Goal: Find specific page/section: Find specific page/section

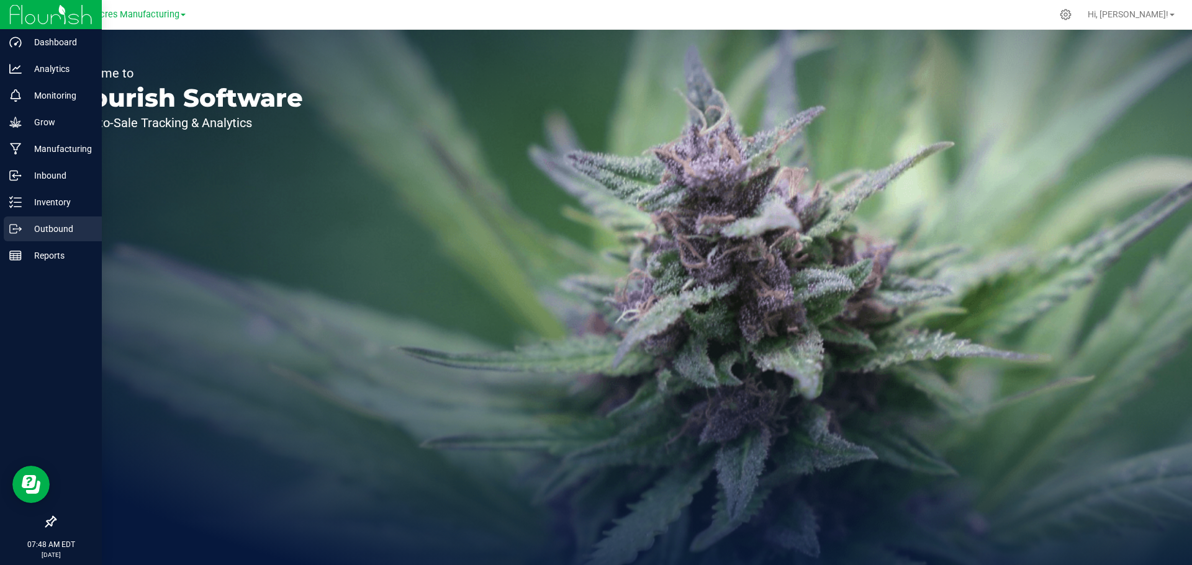
click at [45, 224] on p "Outbound" at bounding box center [59, 229] width 74 height 15
